Goal: Task Accomplishment & Management: Complete application form

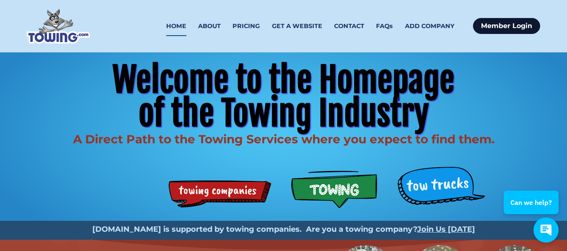
click at [505, 29] on link "Member Login" at bounding box center [506, 26] width 67 height 16
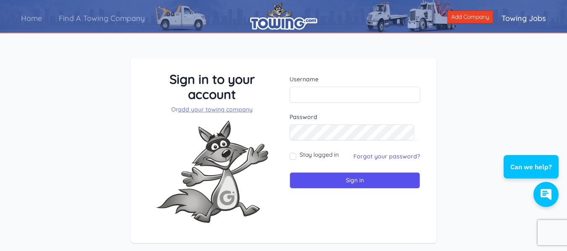
click at [200, 109] on link "add your towing company" at bounding box center [215, 110] width 75 height 8
